Goal: Information Seeking & Learning: Learn about a topic

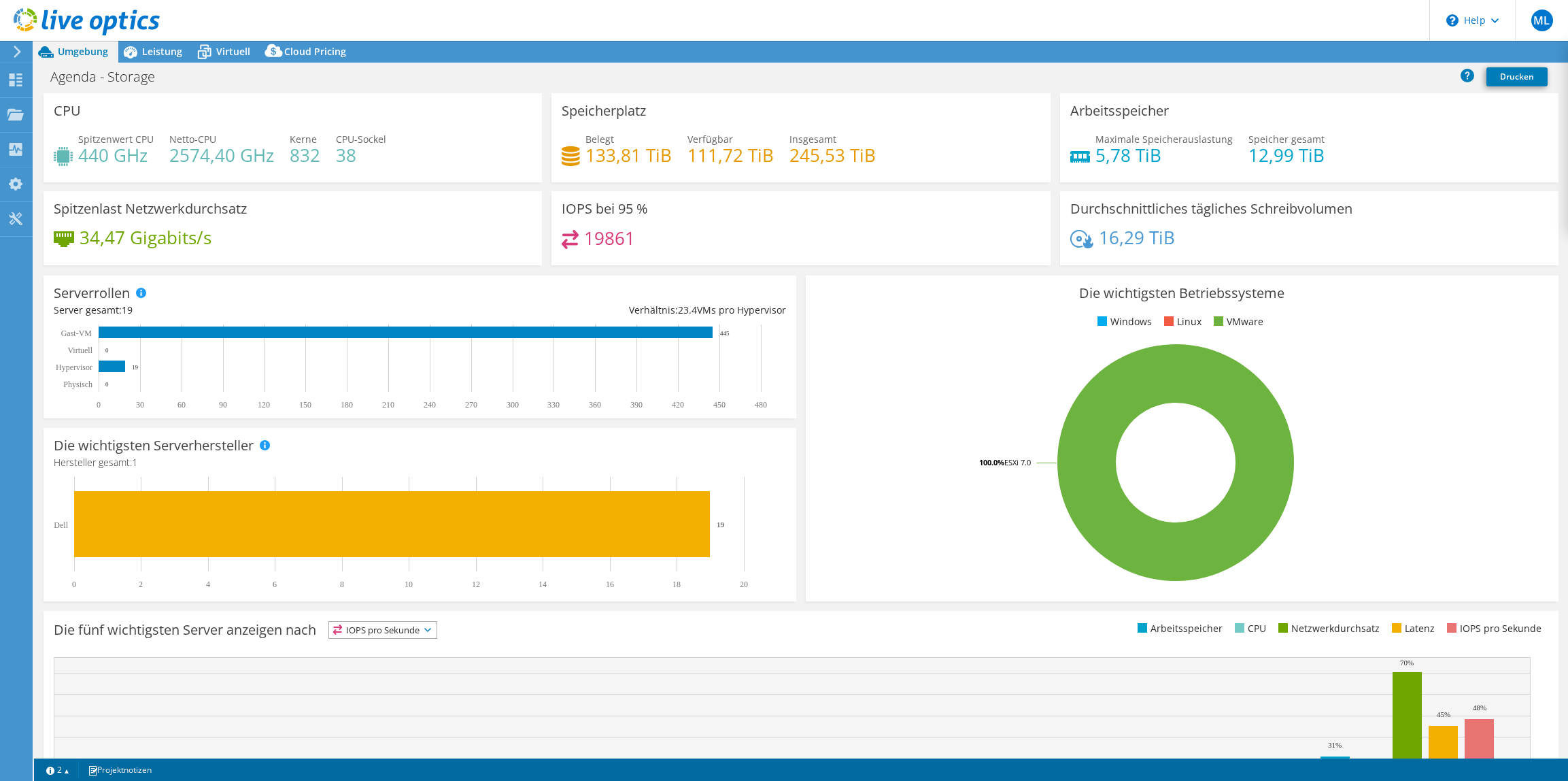
select select "USD"
click at [198, 50] on icon at bounding box center [204, 53] width 14 height 11
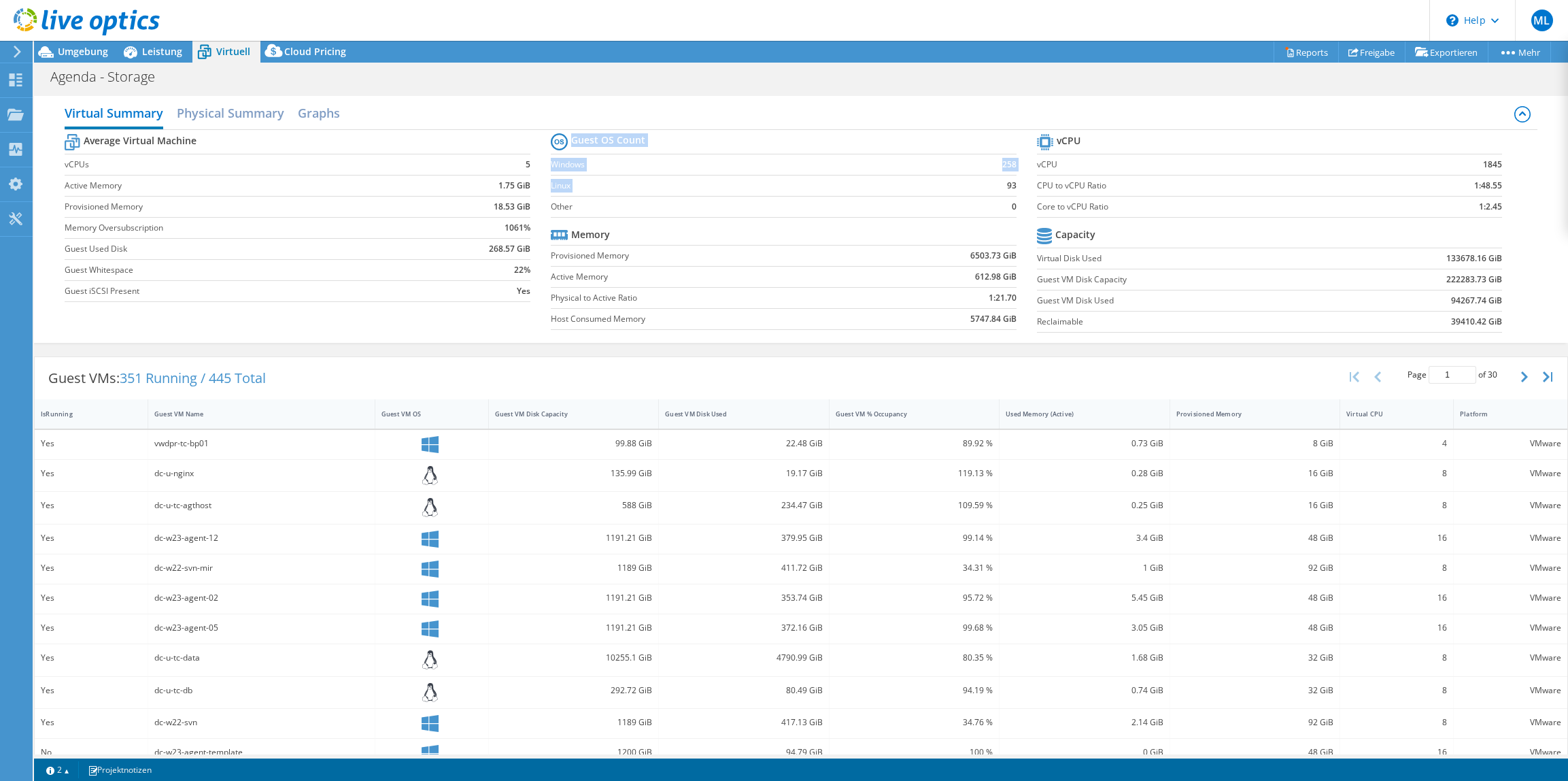
drag, startPoint x: 1015, startPoint y: 189, endPoint x: 959, endPoint y: 181, distance: 56.6
click at [959, 181] on section "Guest OS Count Windows 258 Linux 93 Other 0 Memory Provisioned Memory 6503.73 G…" at bounding box center [793, 233] width 486 height 206
click at [959, 181] on td "93" at bounding box center [986, 185] width 61 height 21
drag, startPoint x: 964, startPoint y: 167, endPoint x: 1038, endPoint y: 182, distance: 75.5
click at [1038, 182] on div "Average Virtual Machine vCPUs 5 Active Memory 1.75 GiB Provisioned Memory 18.53…" at bounding box center [801, 234] width 1473 height 209
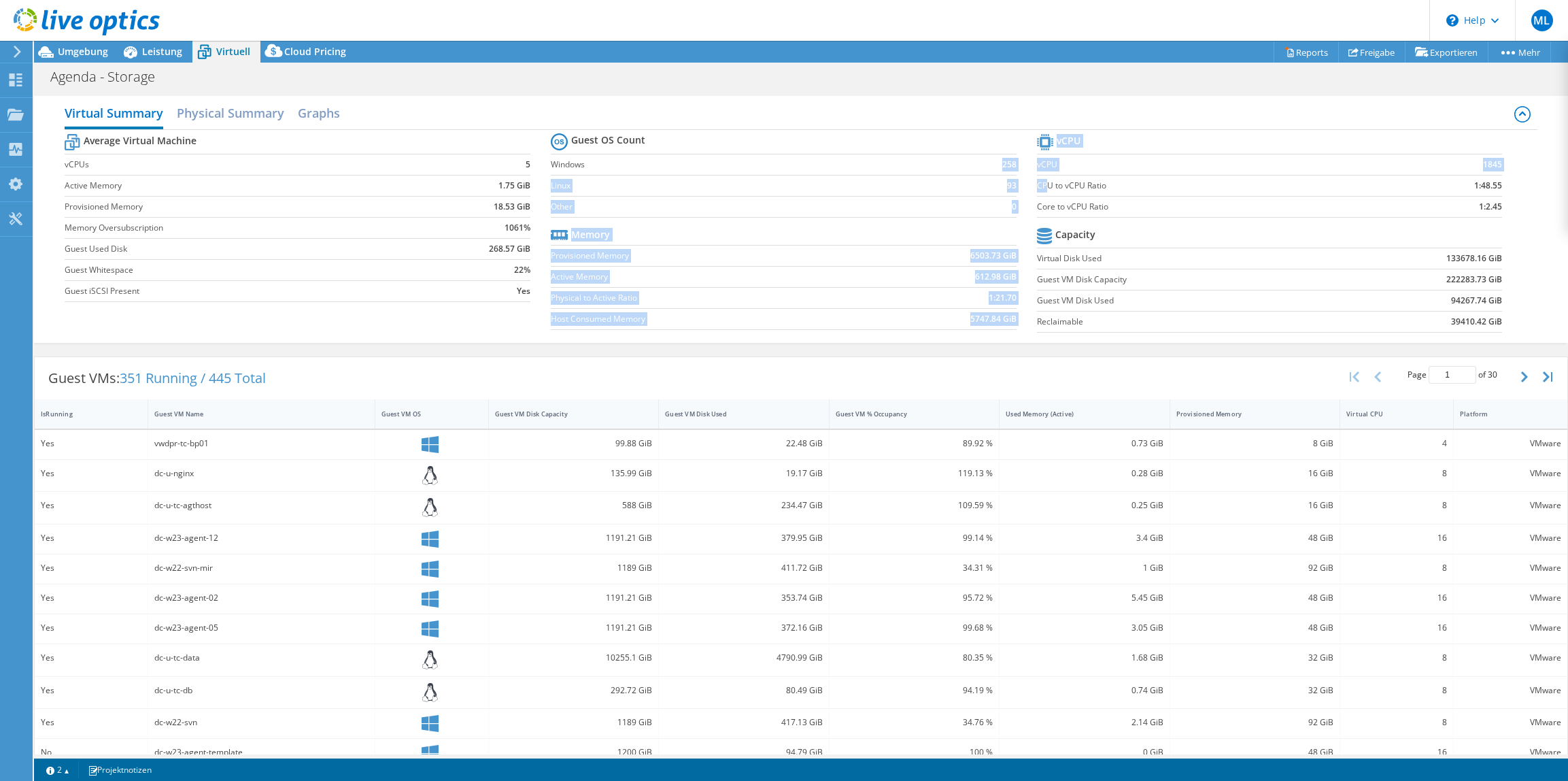
drag, startPoint x: 1038, startPoint y: 182, endPoint x: 1015, endPoint y: 192, distance: 25.1
click at [1015, 192] on section "Guest OS Count Windows 258 Linux 93 Other 0 Memory Provisioned Memory 6503.73 G…" at bounding box center [793, 233] width 486 height 206
